Goal: Information Seeking & Learning: Learn about a topic

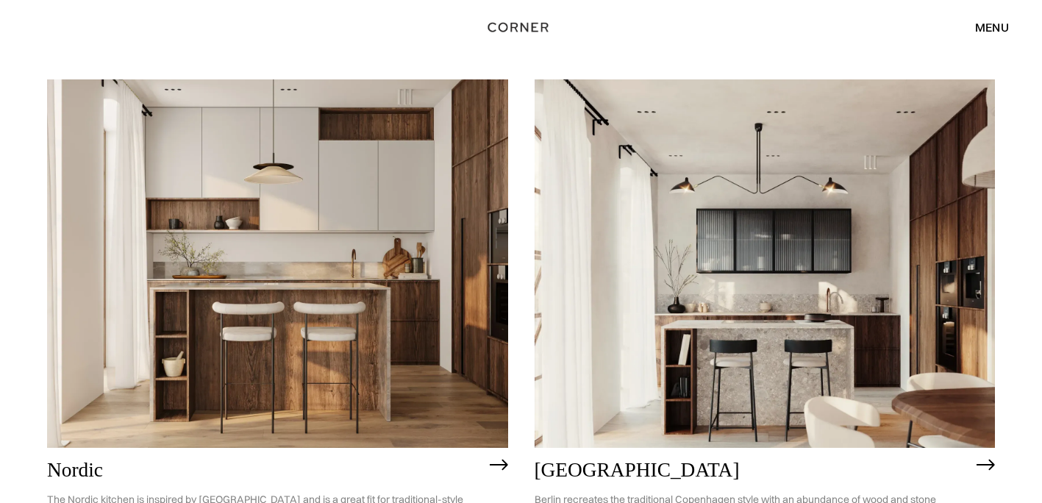
scroll to position [149, 0]
click at [338, 331] on img at bounding box center [277, 264] width 461 height 368
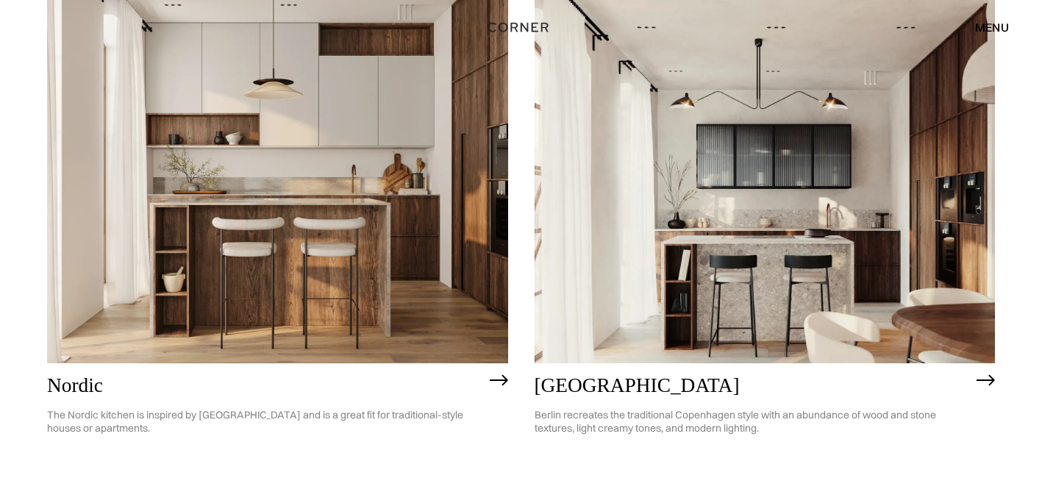
scroll to position [233, 0]
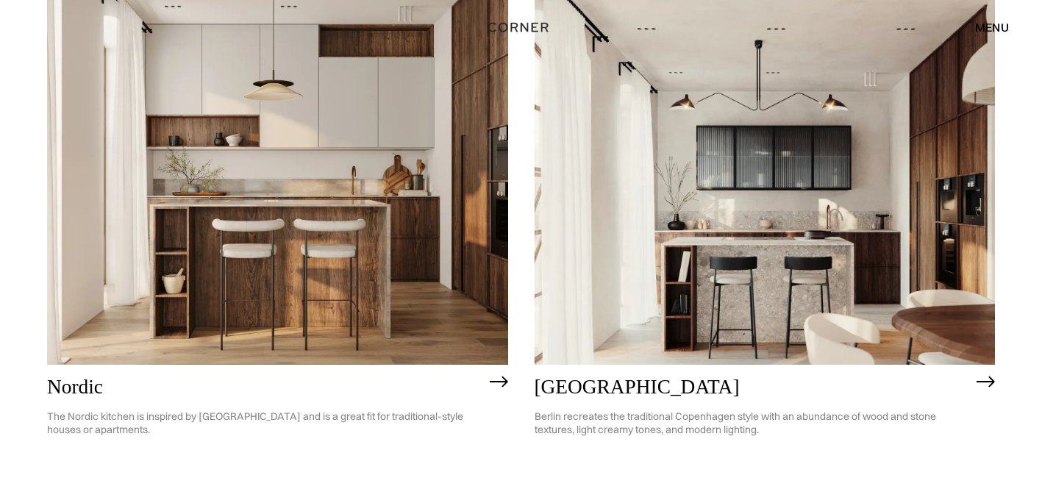
click at [653, 283] on img at bounding box center [765, 180] width 461 height 368
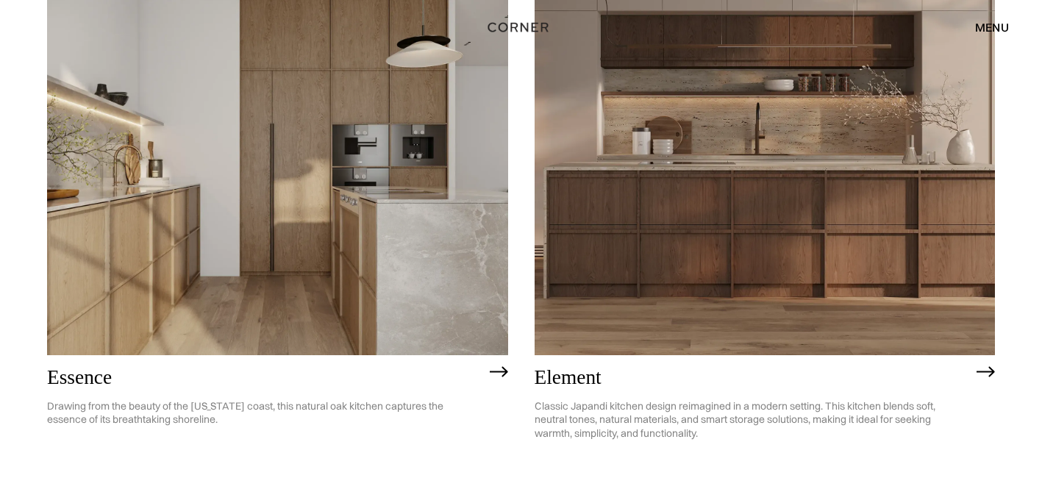
scroll to position [814, 0]
click at [349, 212] on img at bounding box center [277, 169] width 461 height 368
click at [736, 236] on img at bounding box center [765, 169] width 461 height 368
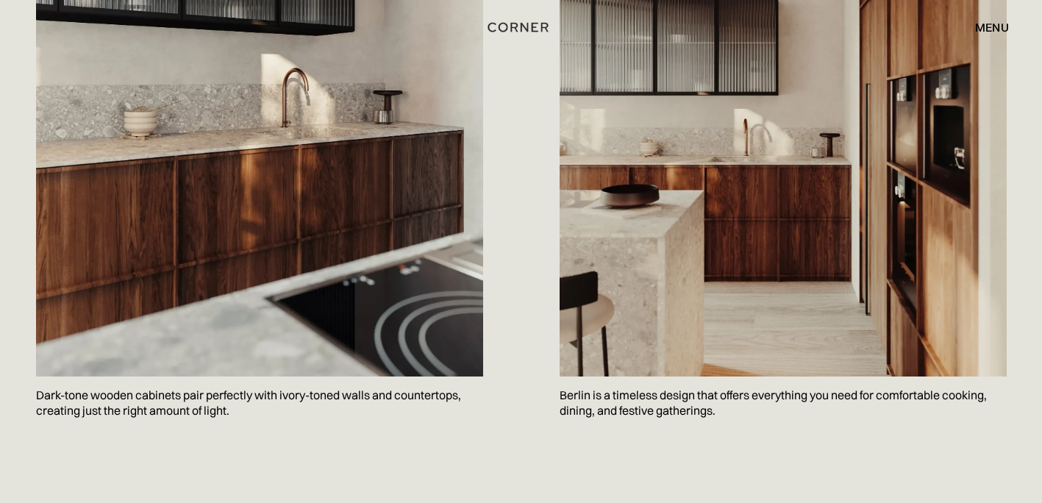
scroll to position [1754, 0]
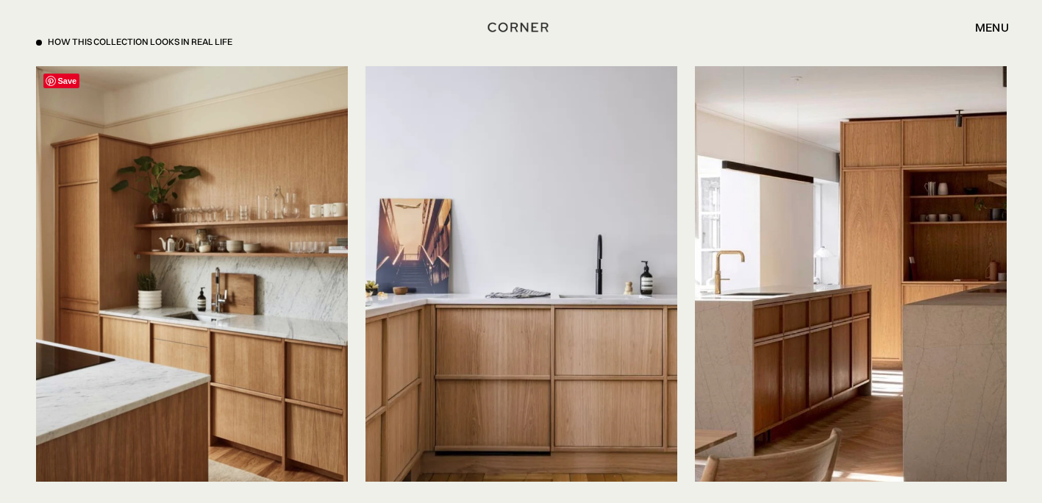
scroll to position [3445, 0]
